Goal: Information Seeking & Learning: Learn about a topic

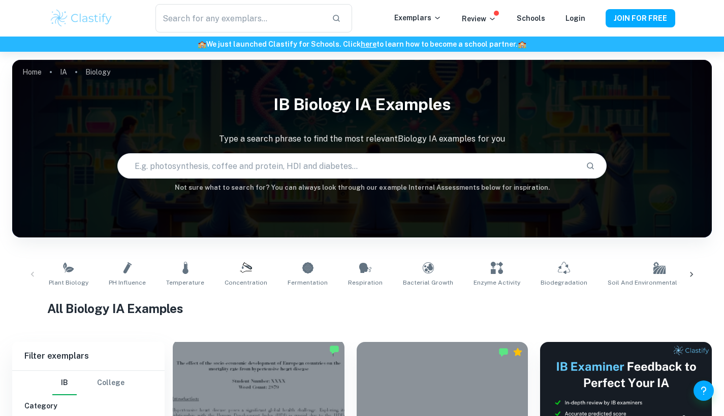
scroll to position [312, 0]
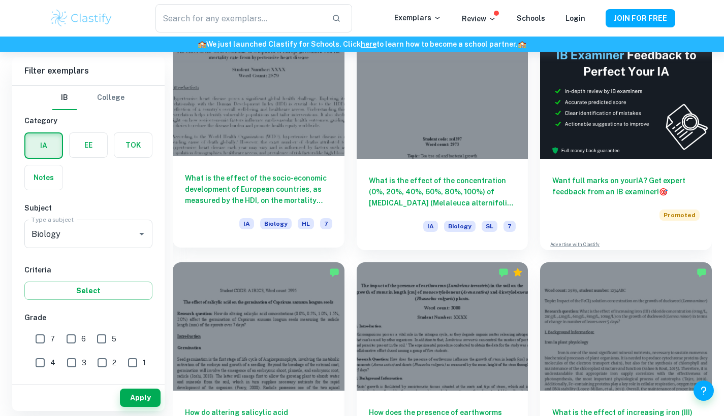
click at [293, 168] on div "What is the effect of the socio-economic development of European countries, as …" at bounding box center [259, 201] width 172 height 91
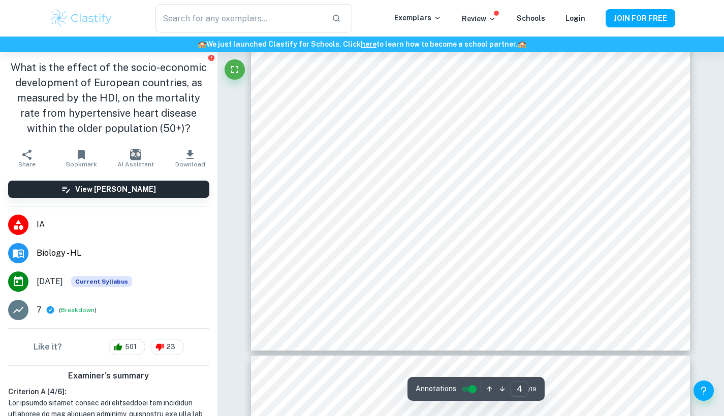
scroll to position [2351, 1]
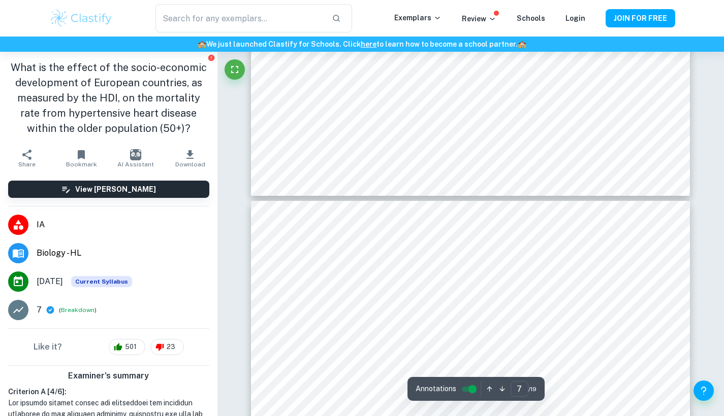
type input "8"
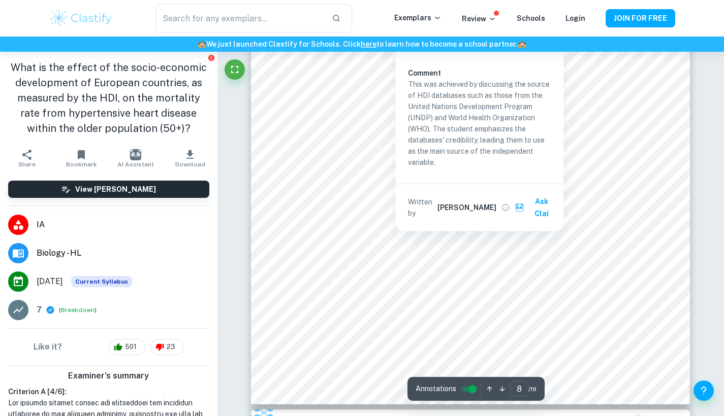
scroll to position [4799, 0]
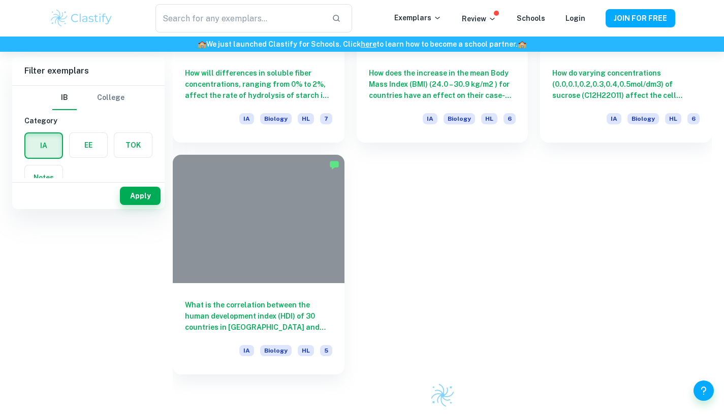
scroll to position [312, 0]
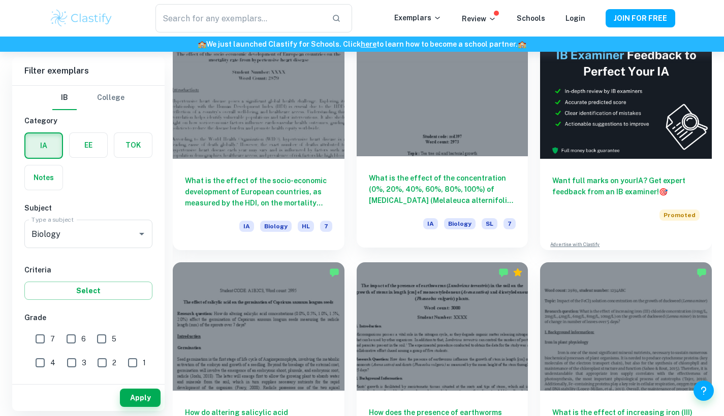
click at [450, 186] on h6 "What is the effect of the concentration (0%, 20%, 40%, 60%, 80%, 100%) of [MEDI…" at bounding box center [442, 190] width 147 height 34
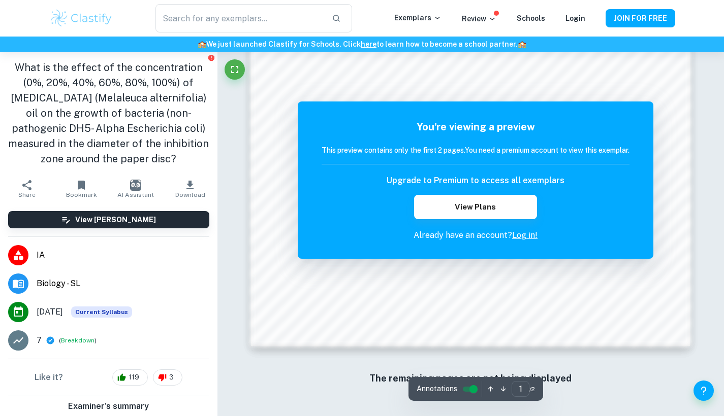
scroll to position [962, 0]
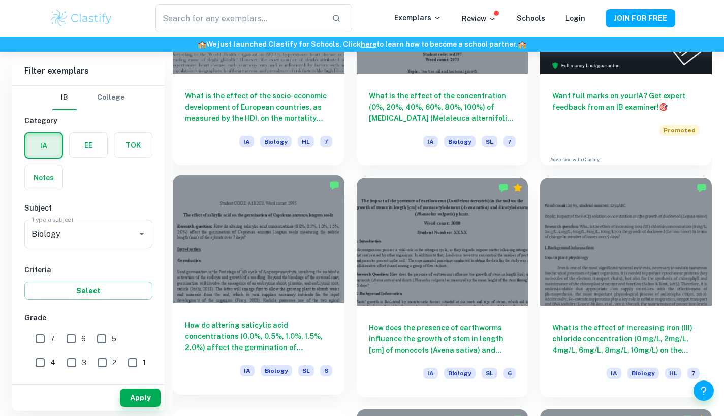
scroll to position [397, 0]
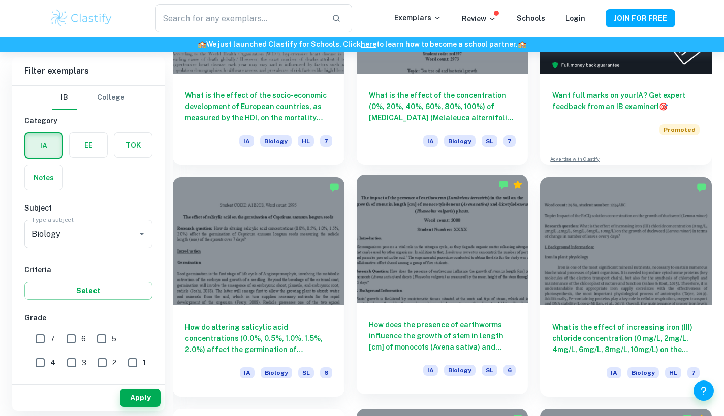
click at [390, 345] on h6 "How does the presence of earthworms influence the growth of stem in length [cm]…" at bounding box center [442, 336] width 147 height 34
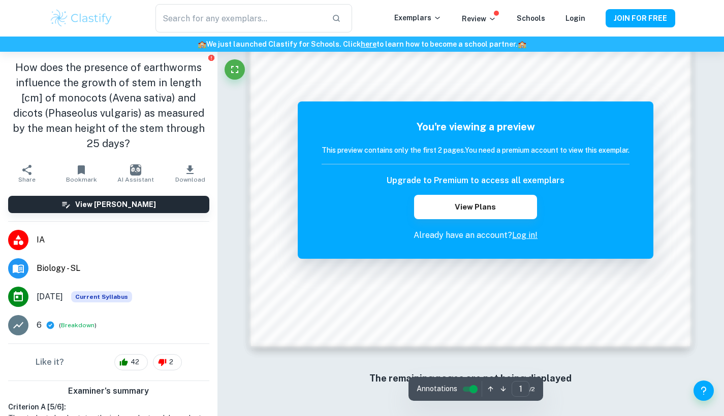
scroll to position [962, 0]
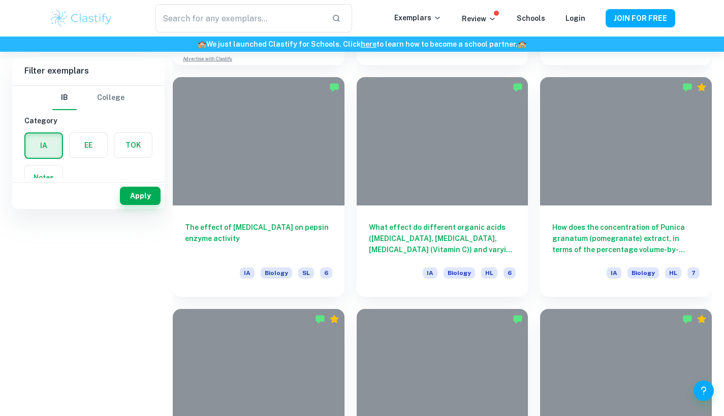
scroll to position [397, 0]
